Goal: Transaction & Acquisition: Obtain resource

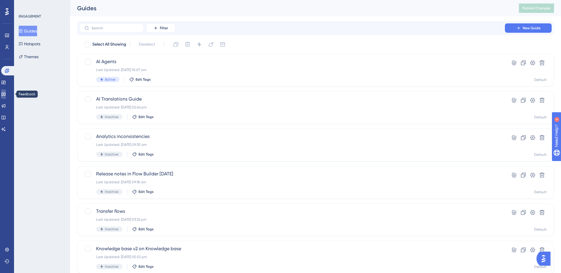
click at [6, 94] on icon at bounding box center [3, 95] width 4 height 4
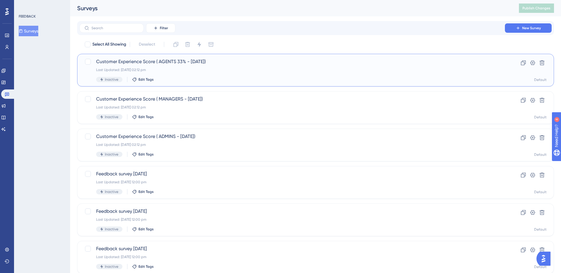
click at [158, 63] on span "Customer Experience Score ( AGENTS 33% - [DATE])" at bounding box center [292, 61] width 392 height 7
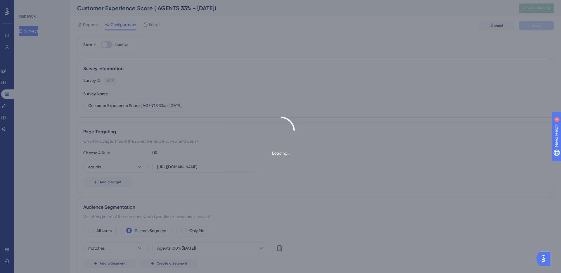
click at [7, 96] on div "Loading..." at bounding box center [280, 136] width 561 height 273
click at [7, 94] on div "Loading..." at bounding box center [280, 136] width 561 height 273
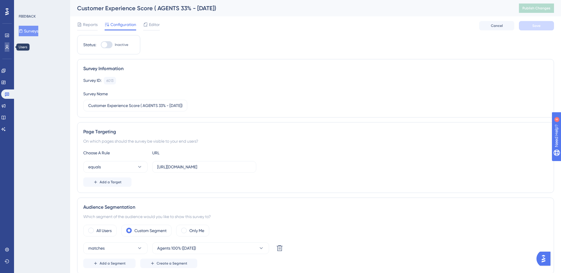
click at [6, 45] on icon at bounding box center [7, 47] width 5 height 5
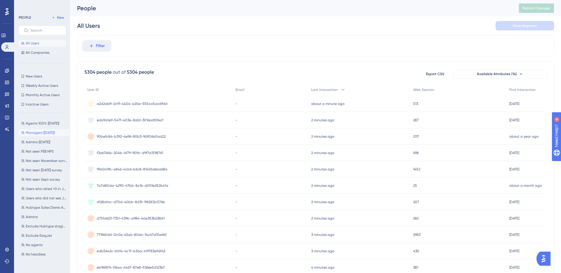
click at [43, 134] on span "Managers ([DATE])" at bounding box center [40, 132] width 29 height 5
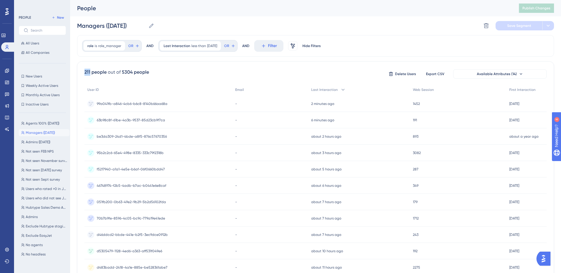
drag, startPoint x: 83, startPoint y: 72, endPoint x: 90, endPoint y: 71, distance: 6.7
click at [90, 71] on div "211 people out of 5304 people Delete Users Export CSV Available Attributes (14)…" at bounding box center [315, 254] width 477 height 387
click at [8, 95] on icon at bounding box center [7, 94] width 5 height 5
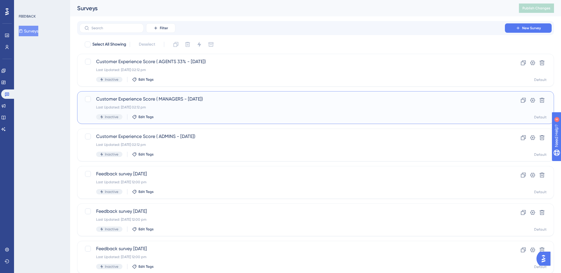
click at [172, 107] on div "Last Updated: [DATE] 02:12 pm" at bounding box center [292, 107] width 392 height 5
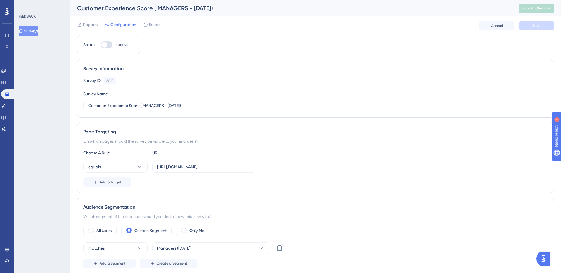
click at [84, 32] on div "Reports Configuration Editor Cancel Save" at bounding box center [315, 25] width 477 height 19
click at [85, 24] on span "Reports" at bounding box center [90, 24] width 15 height 7
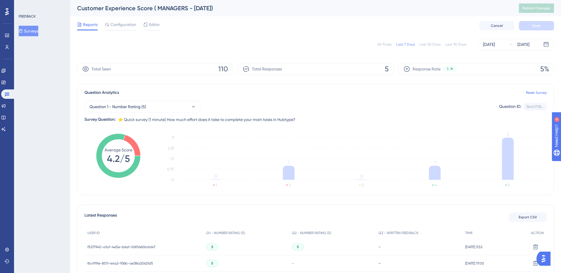
click at [389, 44] on div "All Times" at bounding box center [384, 44] width 14 height 5
drag, startPoint x: 218, startPoint y: 70, endPoint x: 233, endPoint y: 70, distance: 14.3
click at [233, 70] on div "Total Seen 414" at bounding box center [155, 69] width 156 height 12
click at [227, 51] on div "All Times Last 7 Days Last 30 Days Last 90 Days [DATE] [DATE]" at bounding box center [315, 44] width 477 height 19
click at [521, 220] on button "Export CSV" at bounding box center [528, 216] width 38 height 9
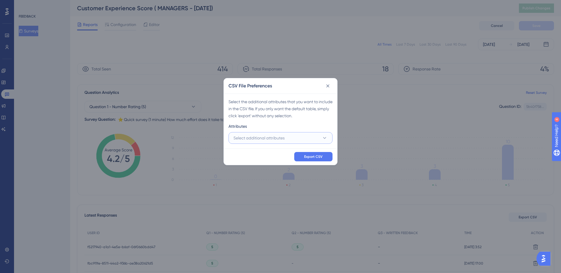
click at [299, 136] on button "Select additional attributes" at bounding box center [280, 138] width 104 height 12
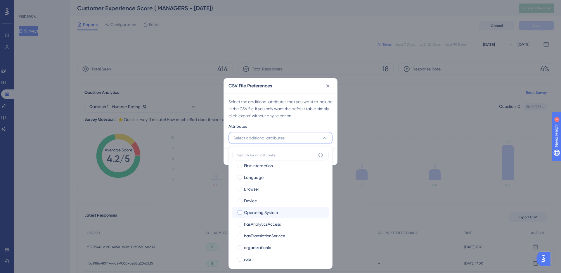
scroll to position [35, 0]
click at [321, 114] on div "Select the additional attributes that you want to include in the CSV file. If y…" at bounding box center [280, 108] width 104 height 21
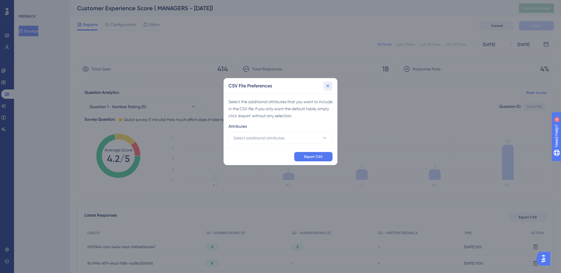
click at [327, 84] on icon at bounding box center [328, 86] width 6 height 6
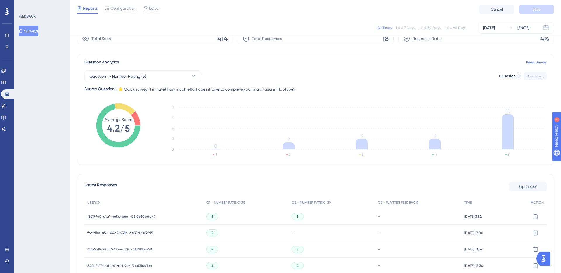
scroll to position [0, 0]
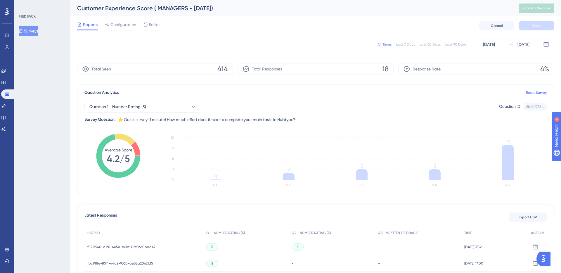
click at [216, 70] on div "Total Seen 414" at bounding box center [155, 69] width 156 height 12
drag, startPoint x: 219, startPoint y: 69, endPoint x: 238, endPoint y: 69, distance: 19.6
click at [238, 69] on div "Total Seen 414 Total Responses 18 Response Rate 4%" at bounding box center [315, 69] width 477 height 12
click at [231, 74] on div "Total Seen 414" at bounding box center [155, 69] width 156 height 12
drag, startPoint x: 91, startPoint y: 69, endPoint x: 122, endPoint y: 69, distance: 30.7
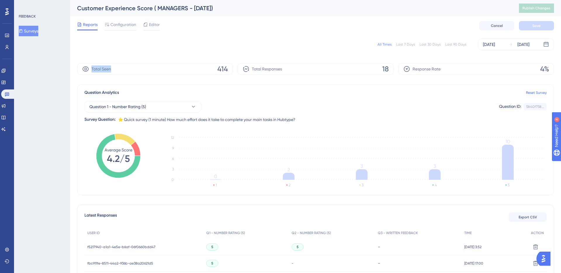
click at [122, 69] on div "Total Seen 414" at bounding box center [155, 69] width 156 height 12
click at [227, 67] on span "414" at bounding box center [222, 68] width 11 height 9
click at [223, 68] on span "414" at bounding box center [222, 68] width 11 height 9
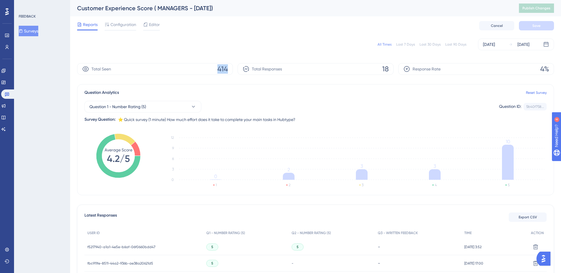
click at [223, 68] on span "414" at bounding box center [222, 68] width 11 height 9
click at [268, 66] on span "Total Responses" at bounding box center [267, 68] width 30 height 7
click at [380, 67] on div "Total Responses 18" at bounding box center [315, 69] width 156 height 12
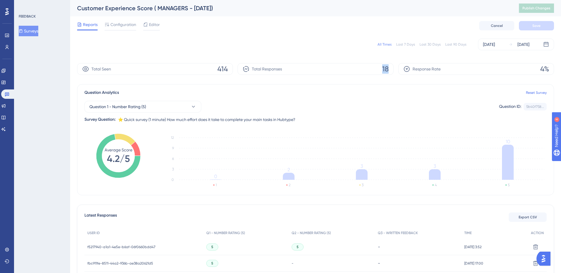
click at [380, 67] on div "Total Responses 18" at bounding box center [315, 69] width 156 height 12
click at [421, 69] on span "Response Rate" at bounding box center [426, 68] width 28 height 7
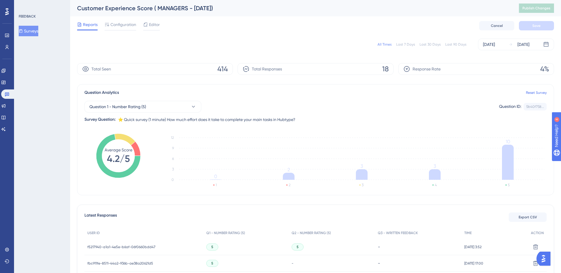
drag, startPoint x: 218, startPoint y: 69, endPoint x: 236, endPoint y: 69, distance: 17.8
click at [236, 69] on div "Total Seen 414 Total Responses 18 Response Rate 4%" at bounding box center [315, 69] width 477 height 12
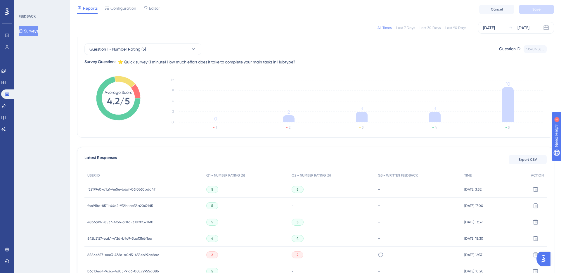
scroll to position [55, 0]
click at [524, 157] on span "Export CSV" at bounding box center [528, 159] width 18 height 5
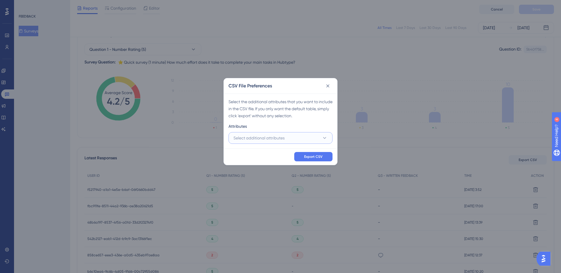
click at [304, 135] on button "Select additional attributes" at bounding box center [280, 138] width 104 height 12
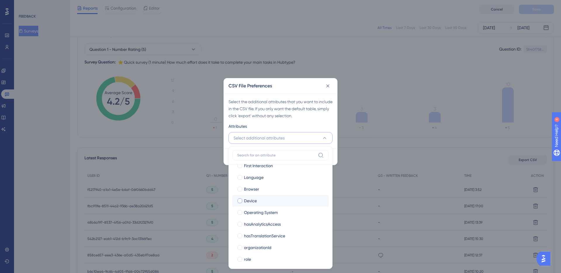
scroll to position [35, 0]
click at [386, 128] on div "CSV File Preferences Select the additional attributes that you want to include …" at bounding box center [280, 136] width 561 height 273
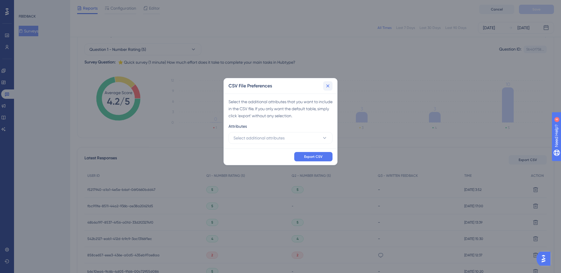
click at [330, 85] on icon at bounding box center [328, 86] width 6 height 6
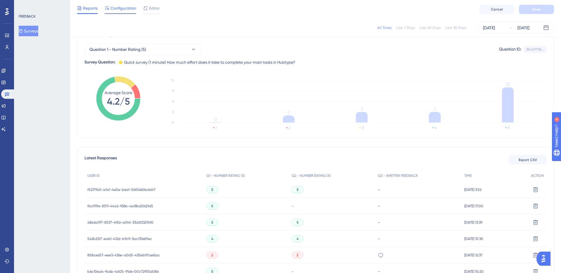
click at [121, 5] on span "Configuration" at bounding box center [123, 8] width 26 height 7
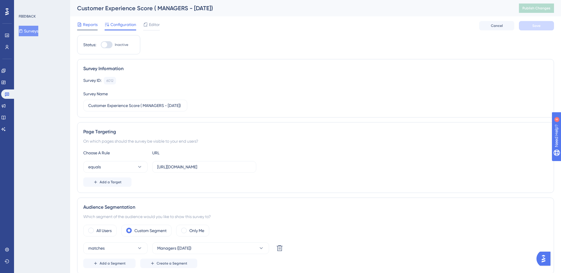
click at [88, 25] on span "Reports" at bounding box center [90, 24] width 15 height 7
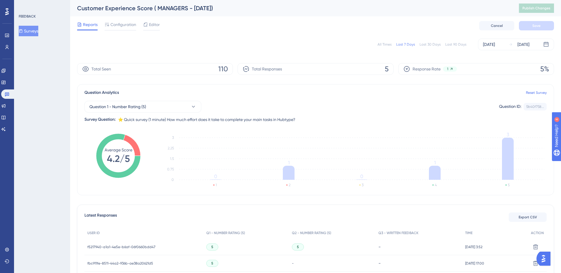
click at [382, 42] on div "All Times" at bounding box center [384, 44] width 14 height 5
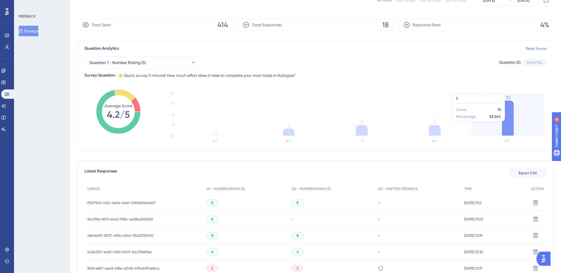
scroll to position [89, 0]
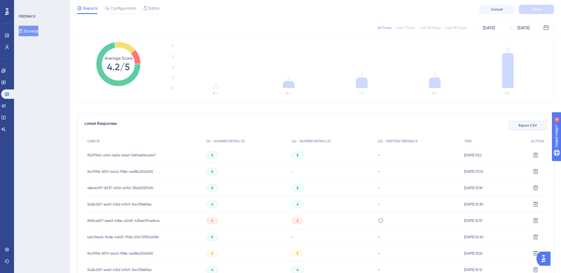
click at [523, 125] on span "Export CSV" at bounding box center [528, 125] width 18 height 5
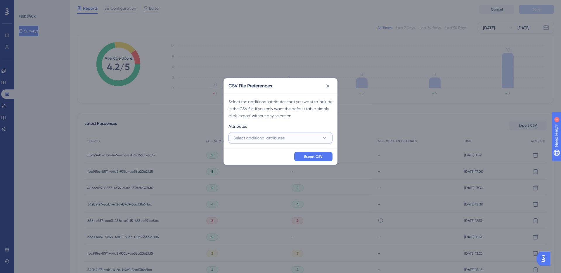
click at [279, 139] on span "Select additional attributes" at bounding box center [258, 137] width 51 height 7
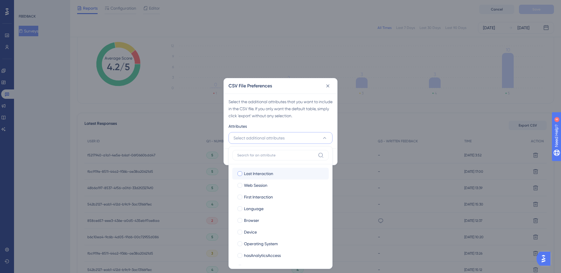
click at [263, 174] on span "Last Interaction" at bounding box center [258, 173] width 29 height 7
checkbox input "true"
click at [261, 190] on label "Web Session Web Session" at bounding box center [280, 185] width 96 height 12
click at [240, 185] on input "Web Session" at bounding box center [240, 185] width 0 height 0
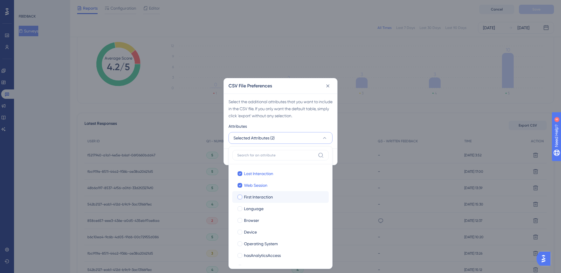
click at [258, 197] on span "First Interaction" at bounding box center [258, 196] width 29 height 7
checkbox input "true"
click at [258, 183] on span "Web Session" at bounding box center [255, 185] width 23 height 7
checkbox input "false"
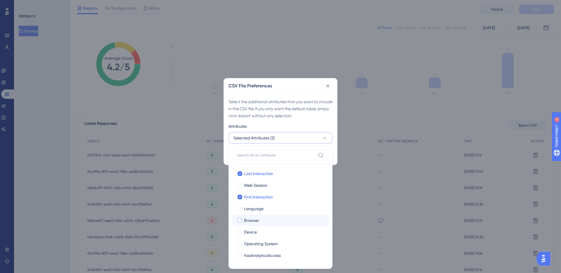
scroll to position [35, 0]
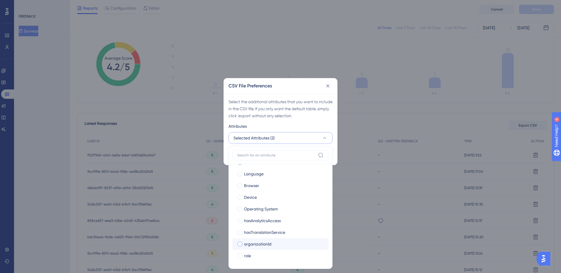
click at [259, 245] on span "organizationId" at bounding box center [257, 243] width 27 height 7
checkbox input "true"
click at [331, 119] on div "Select the additional attributes that you want to include in the CSV file. If y…" at bounding box center [280, 120] width 113 height 55
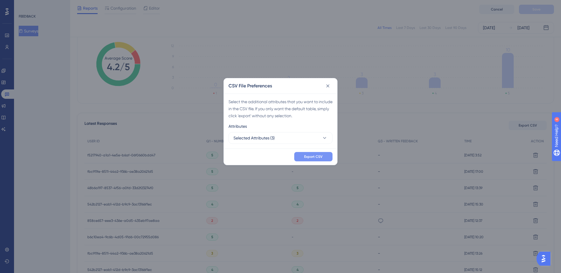
click at [322, 157] on button "Export CSV" at bounding box center [313, 156] width 38 height 9
